Goal: Task Accomplishment & Management: Manage account settings

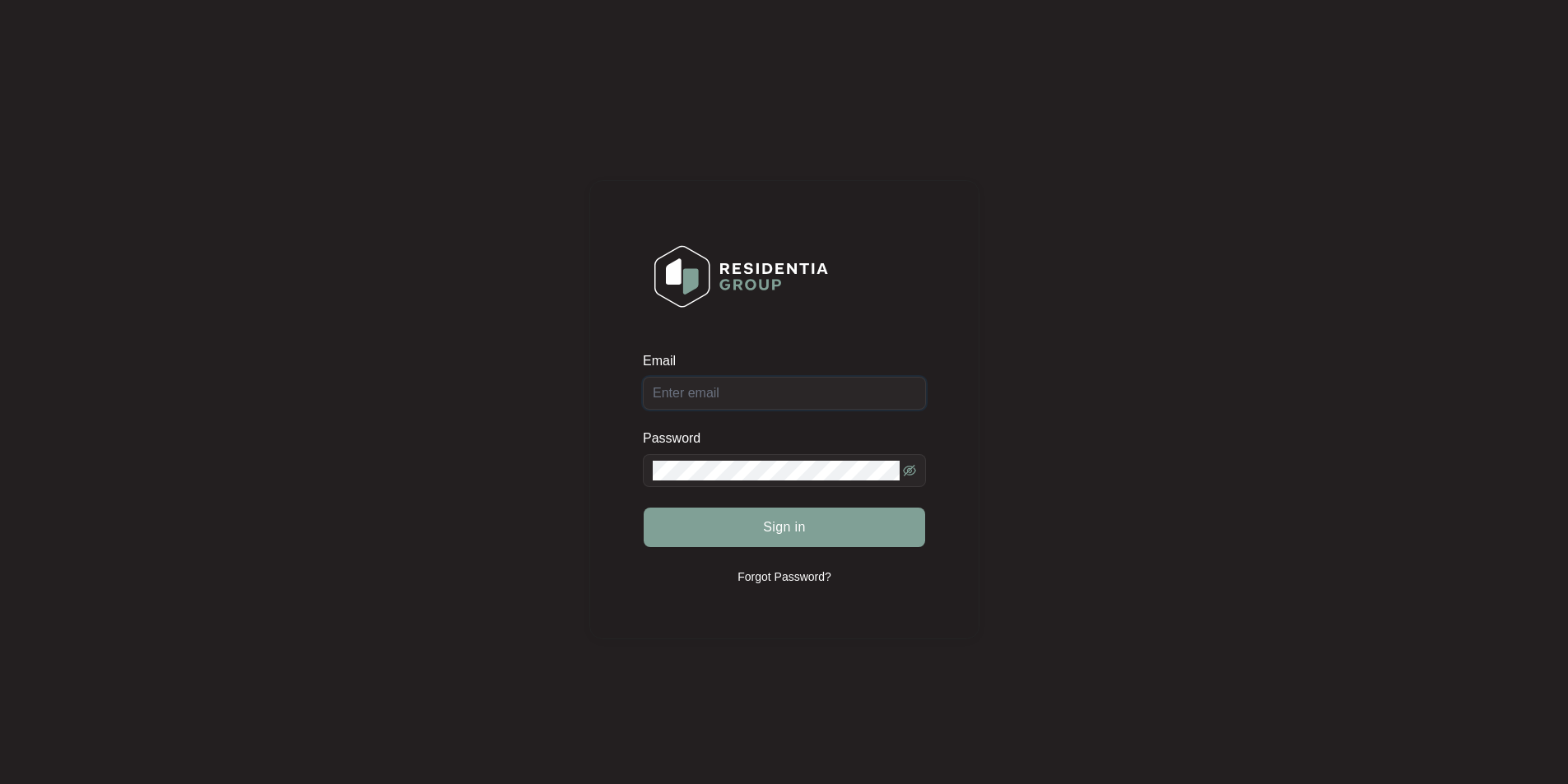
click at [734, 402] on input "Email" at bounding box center [784, 393] width 283 height 32
type input "[EMAIL_ADDRESS][DOMAIN_NAME]"
click at [644, 508] on button "Sign in" at bounding box center [784, 528] width 282 height 40
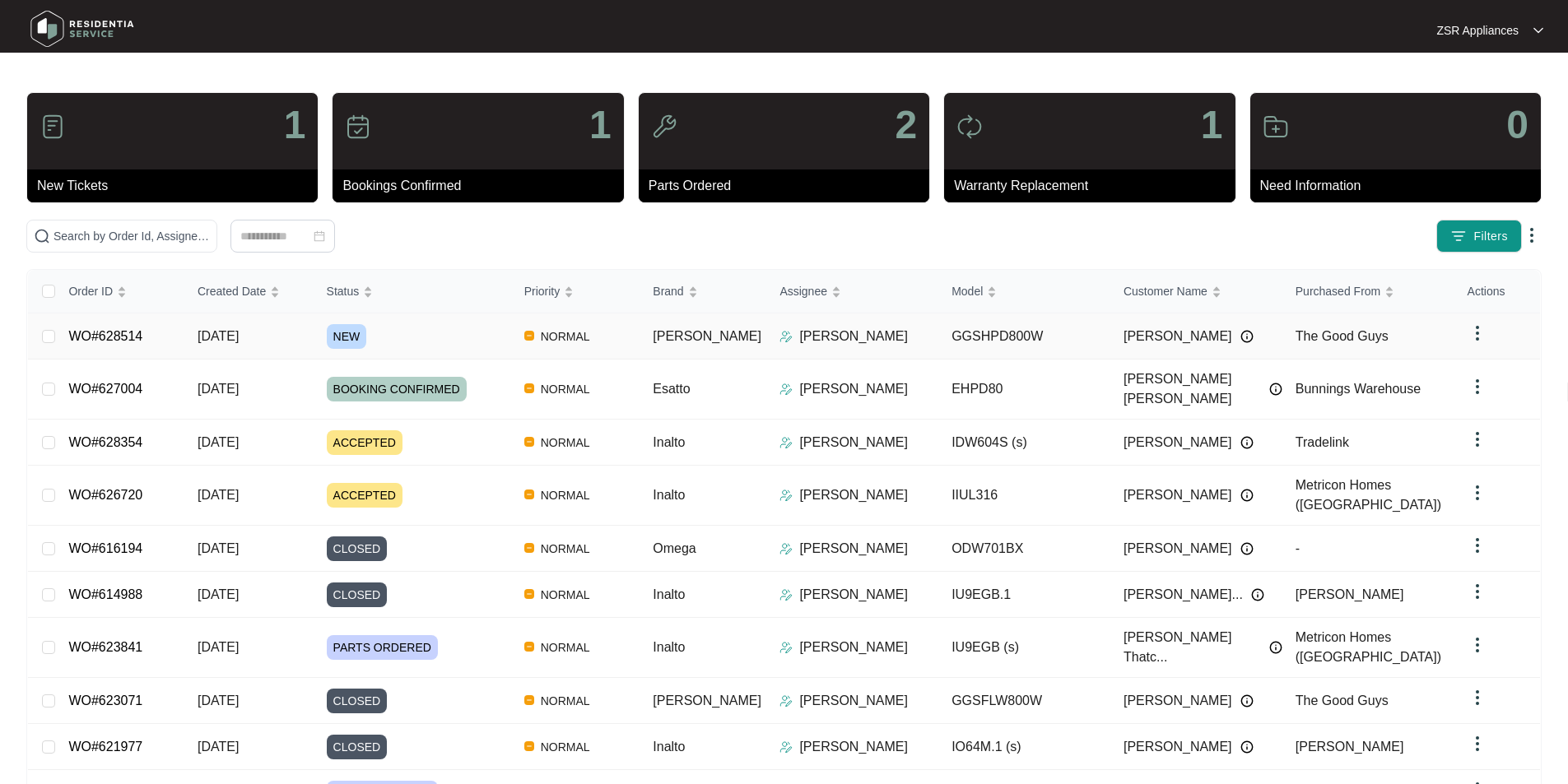
click at [111, 337] on link "WO#628514" at bounding box center [106, 337] width 74 height 14
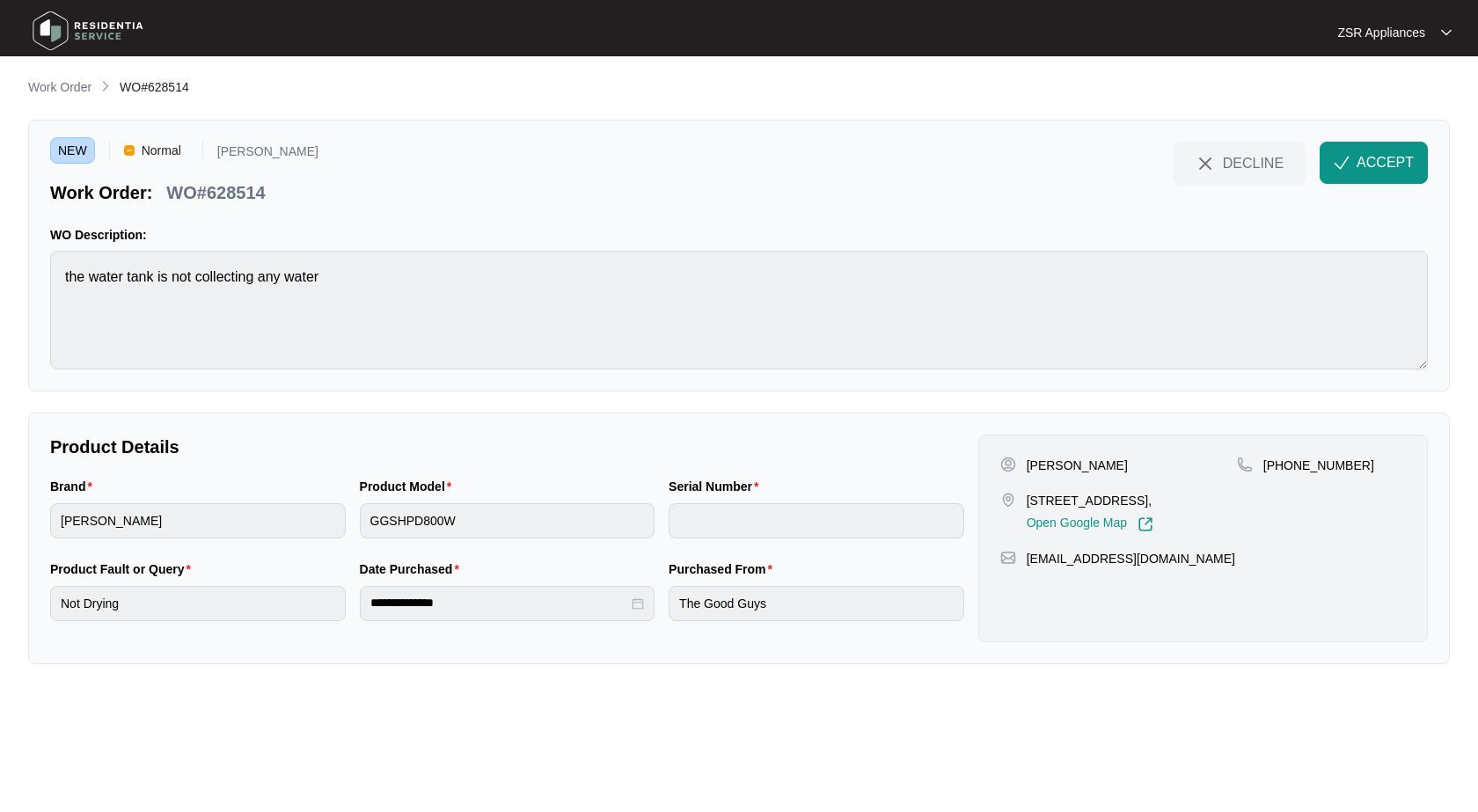
click at [1039, 472] on p "[PERSON_NAME]" at bounding box center [1077, 465] width 101 height 17
copy p "[PERSON_NAME]"
click at [1308, 468] on p "[PHONE_NUMBER]" at bounding box center [1319, 465] width 111 height 17
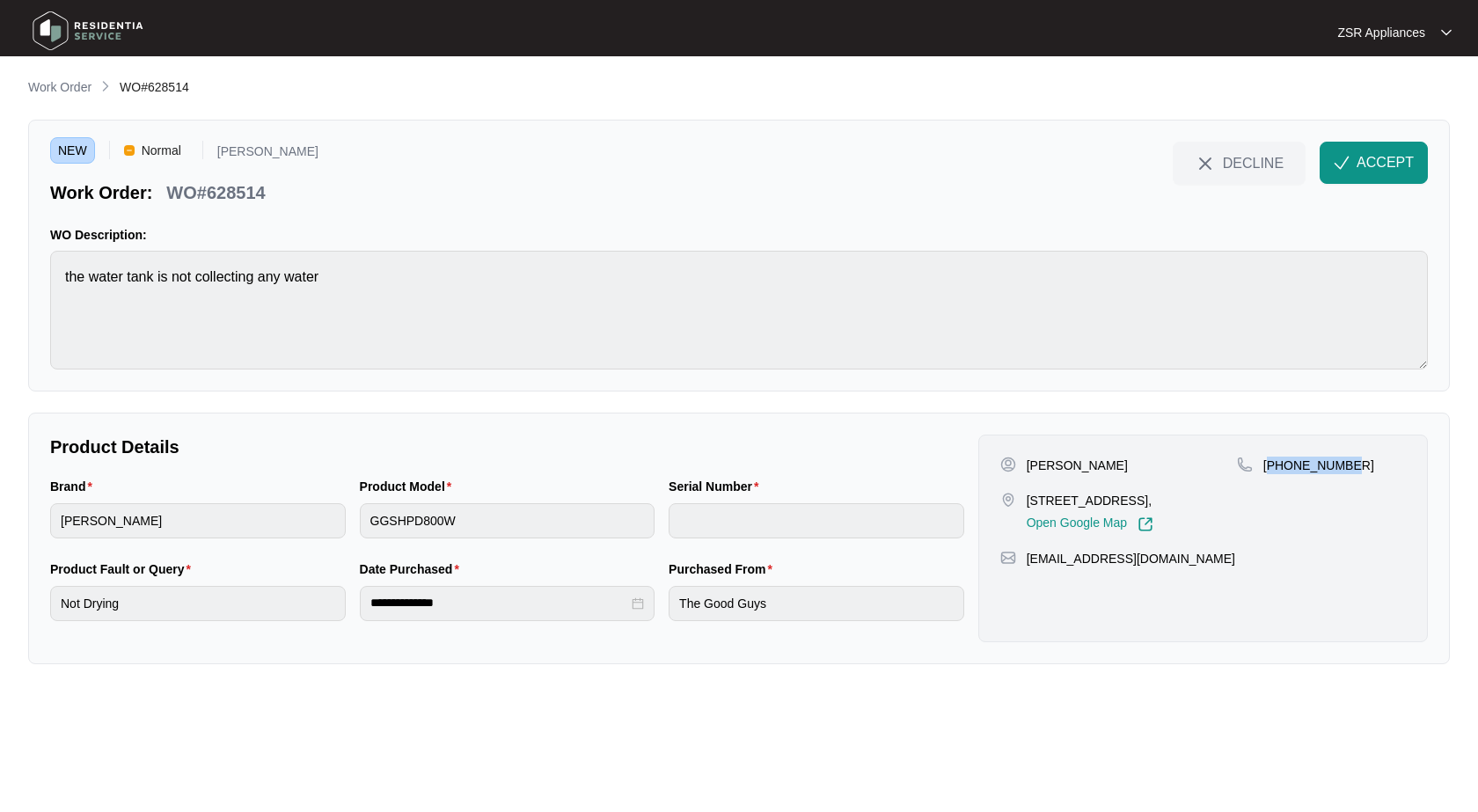
click at [1308, 468] on p "[PHONE_NUMBER]" at bounding box center [1319, 465] width 111 height 17
copy p "61413258862"
drag, startPoint x: 1032, startPoint y: 498, endPoint x: 1097, endPoint y: 501, distance: 65.1
click at [1097, 501] on p "[STREET_ADDRESS]," at bounding box center [1089, 501] width 126 height 17
copy p "3 maestro ct"
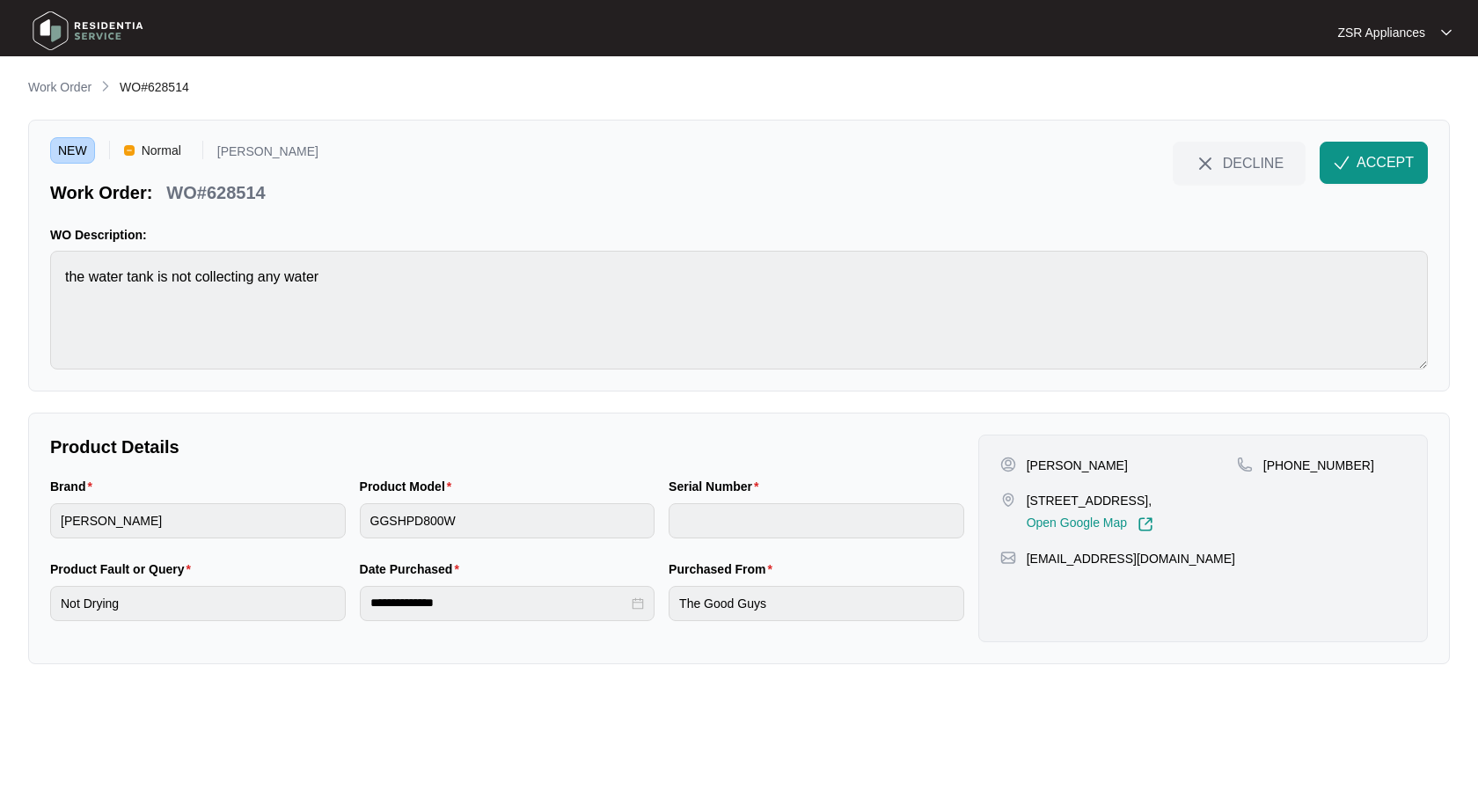
click at [1081, 464] on p "[PERSON_NAME]" at bounding box center [1077, 465] width 101 height 17
copy p "[PERSON_NAME]"
click at [233, 185] on p "WO#628514" at bounding box center [215, 193] width 98 height 25
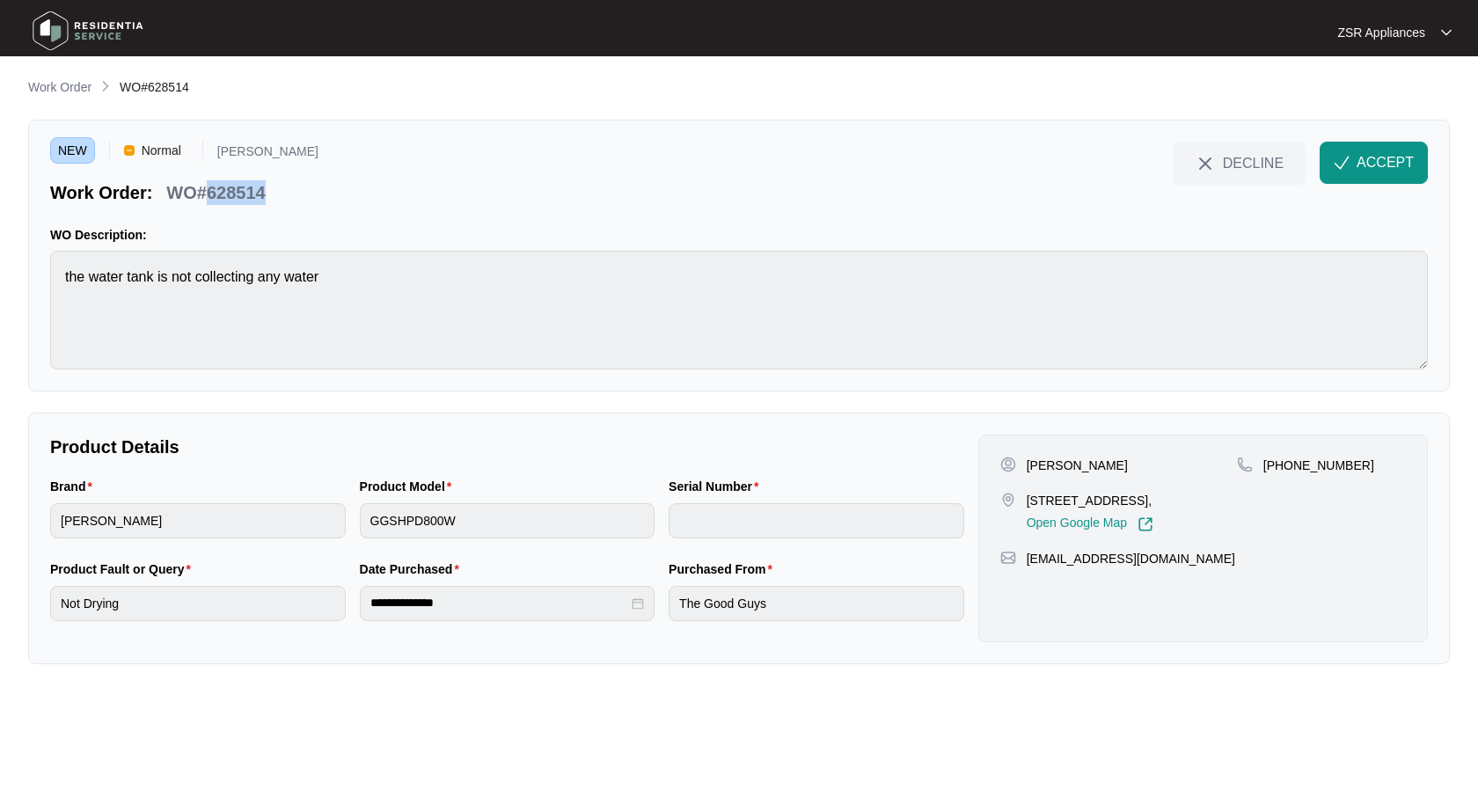
copy p "628514"
click at [1397, 174] on button "ACCEPT" at bounding box center [1374, 163] width 108 height 42
